Goal: Navigation & Orientation: Find specific page/section

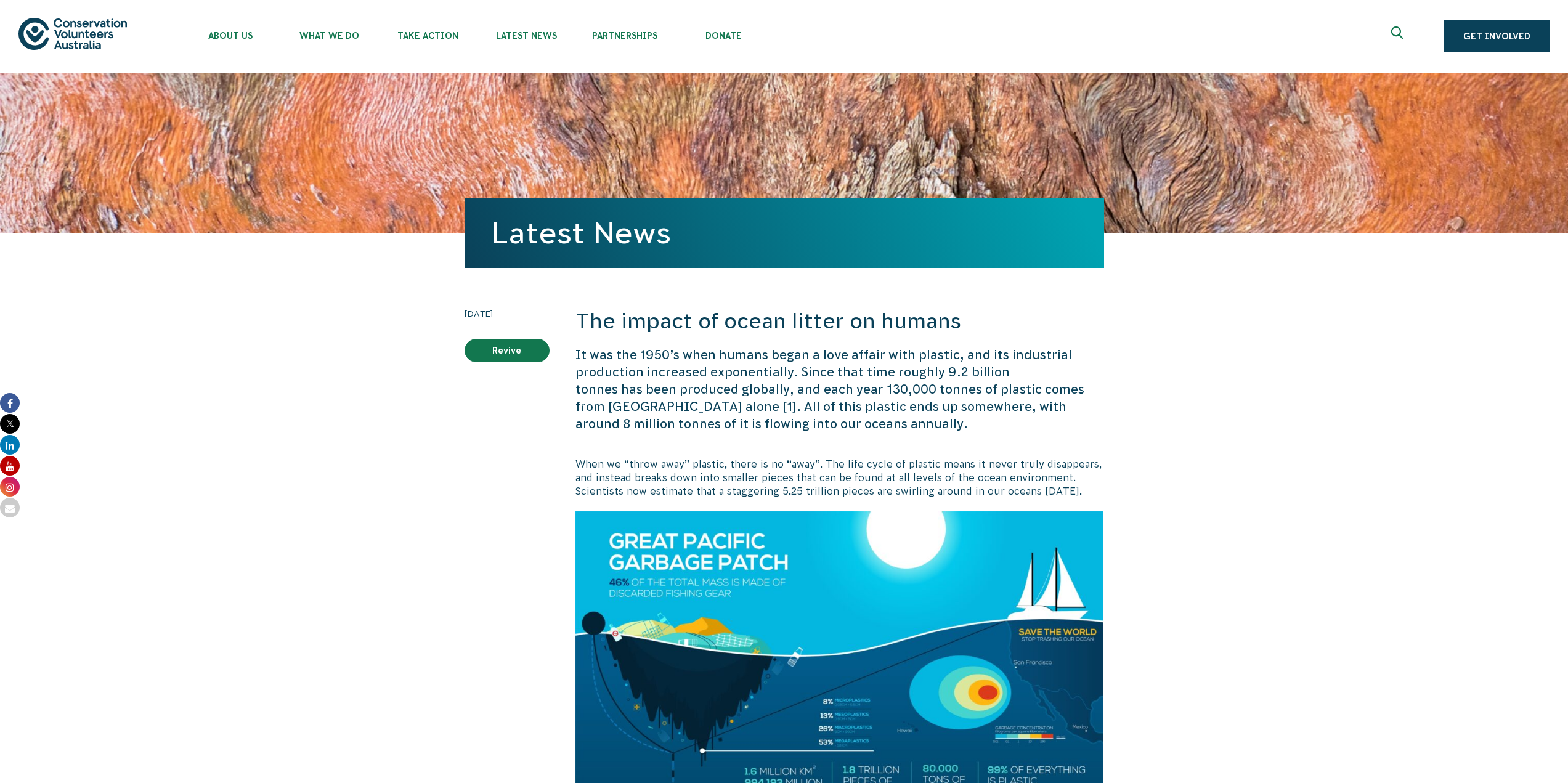
click at [82, 32] on img at bounding box center [73, 33] width 109 height 32
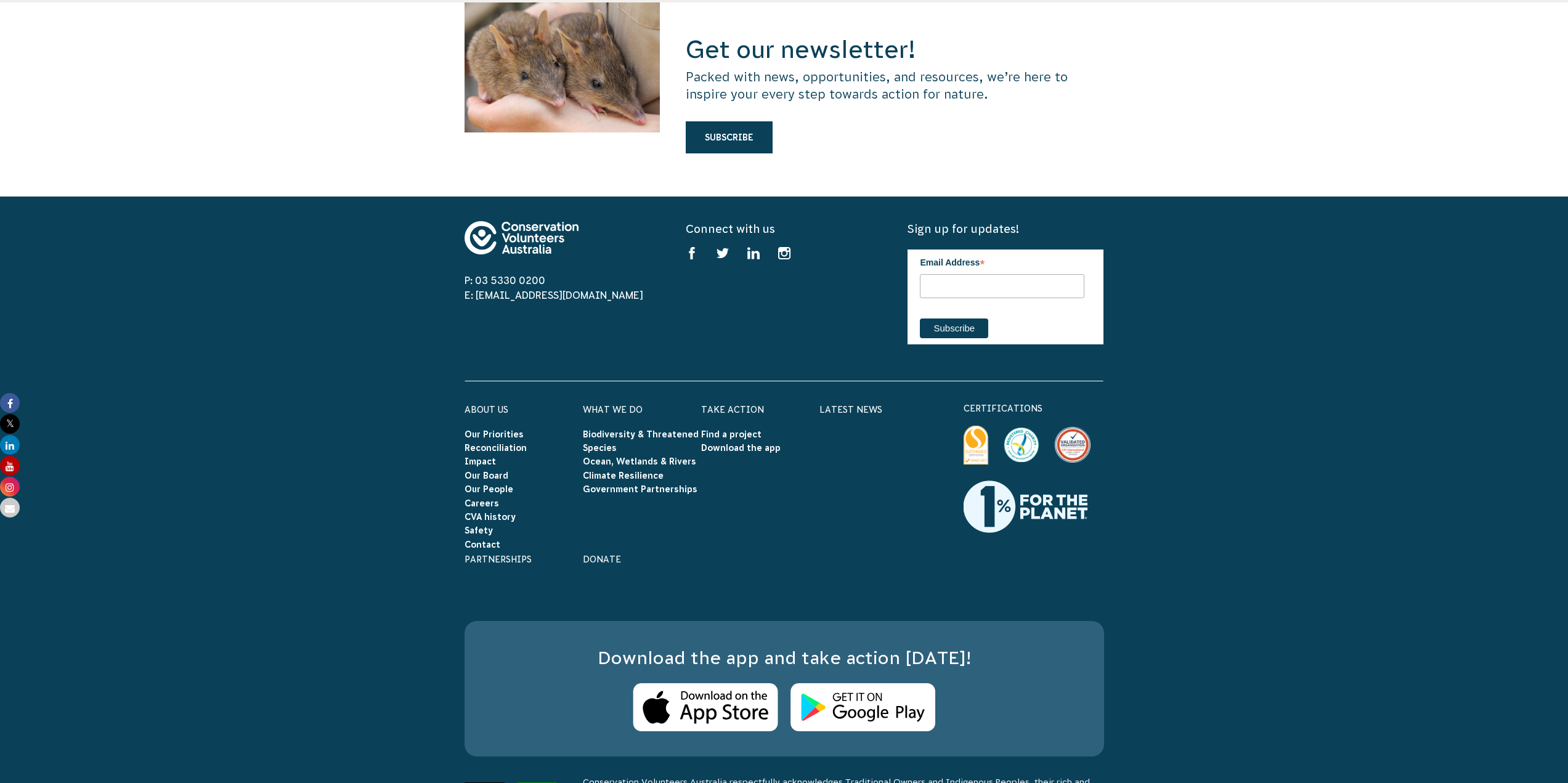
scroll to position [3403, 0]
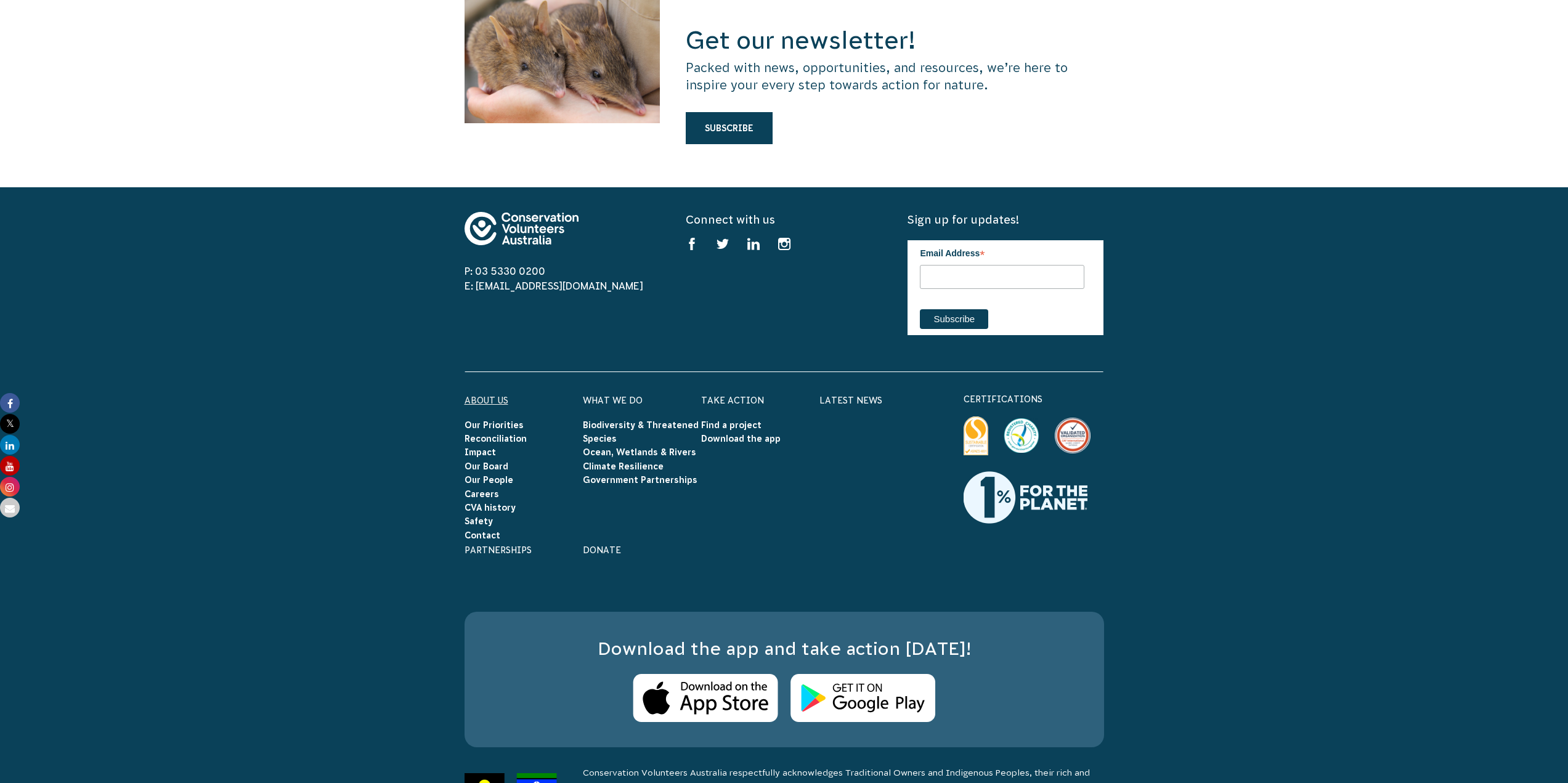
click at [495, 396] on link "About Us" at bounding box center [486, 401] width 44 height 10
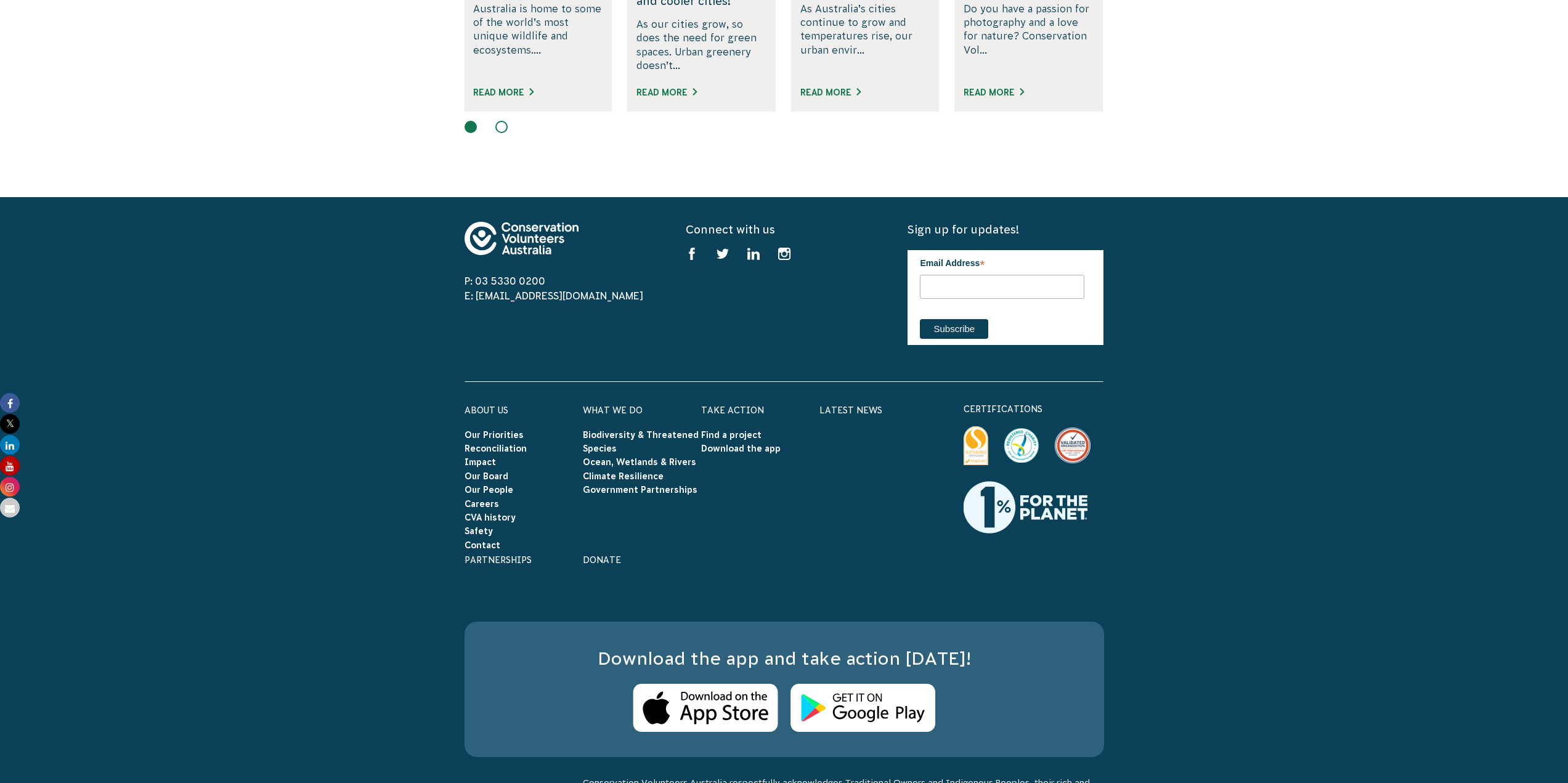
scroll to position [2108, 0]
